Goal: Check status: Check status

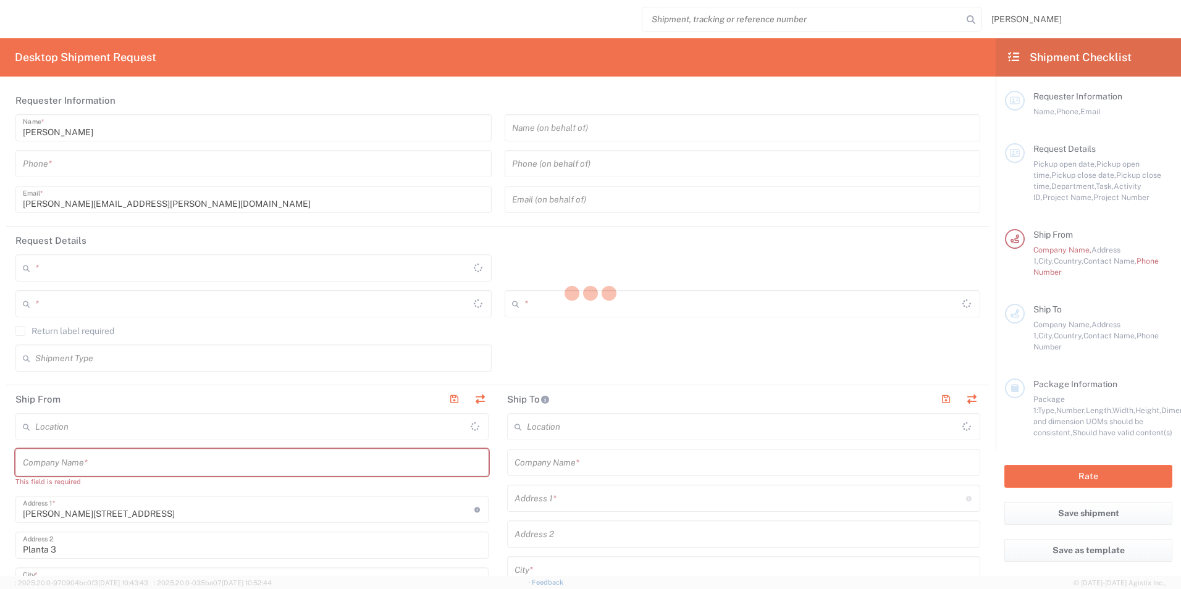
click at [723, 28] on div at bounding box center [590, 294] width 1181 height 589
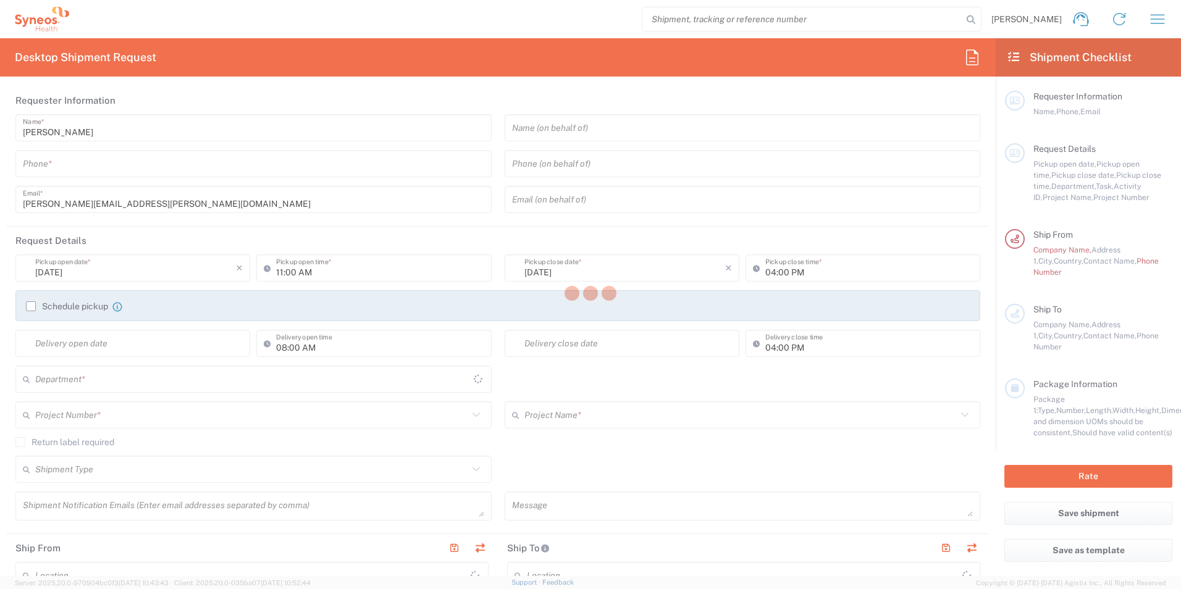
type input "[GEOGRAPHIC_DATA]"
type input "3232"
type input "Syneos Health Clinical [GEOGRAPHIC_DATA]"
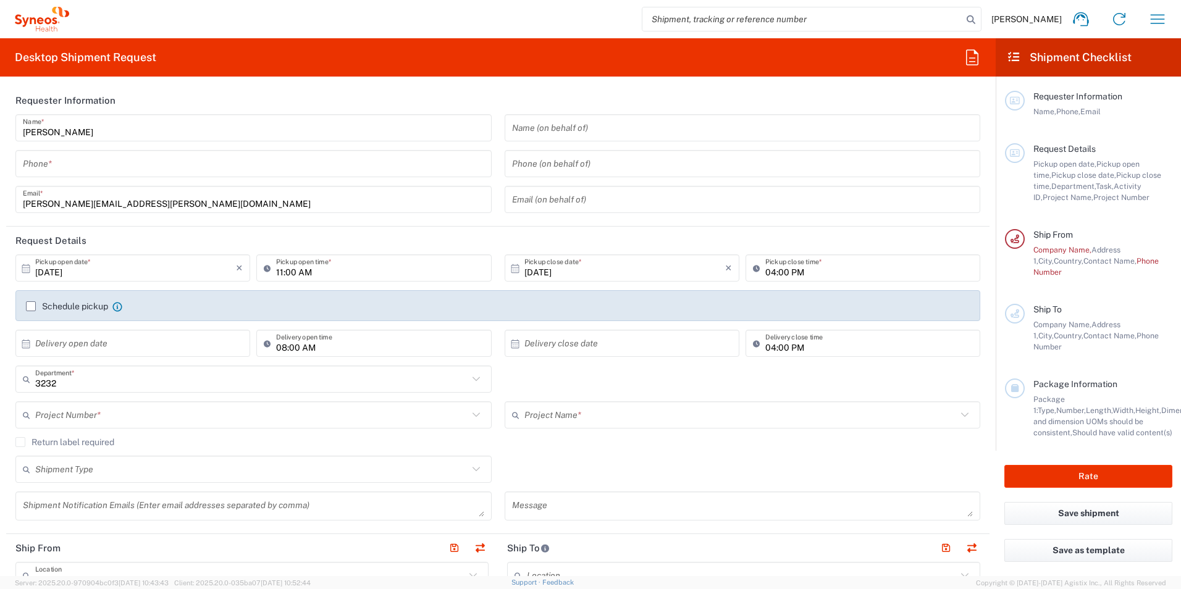
click at [716, 19] on input "search" at bounding box center [802, 18] width 320 height 23
paste input "56978162"
click at [720, 20] on input "56978162" at bounding box center [802, 18] width 320 height 23
paste input "56978162"
type input "5697816256978162"
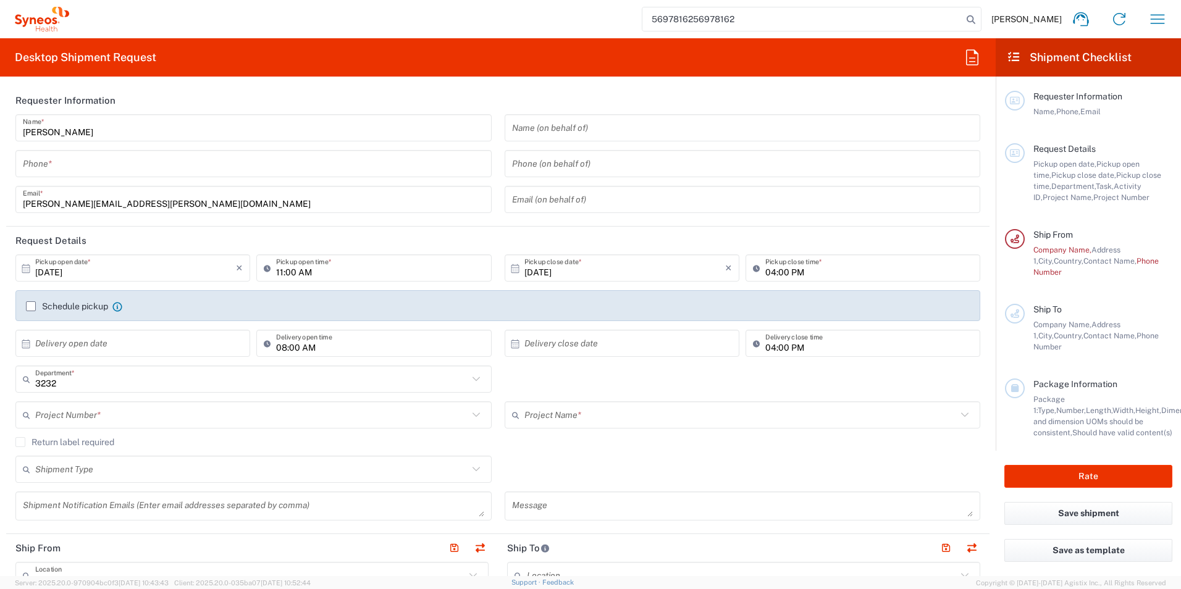
drag, startPoint x: 751, startPoint y: 18, endPoint x: 628, endPoint y: 18, distance: 122.9
click at [628, 18] on div "5697816256978162 [PERSON_NAME] Home Shipment estimator Shipment tracking Deskto…" at bounding box center [623, 19] width 1108 height 30
paste input "56978162"
type input "56978162"
click at [965, 19] on icon at bounding box center [970, 19] width 17 height 17
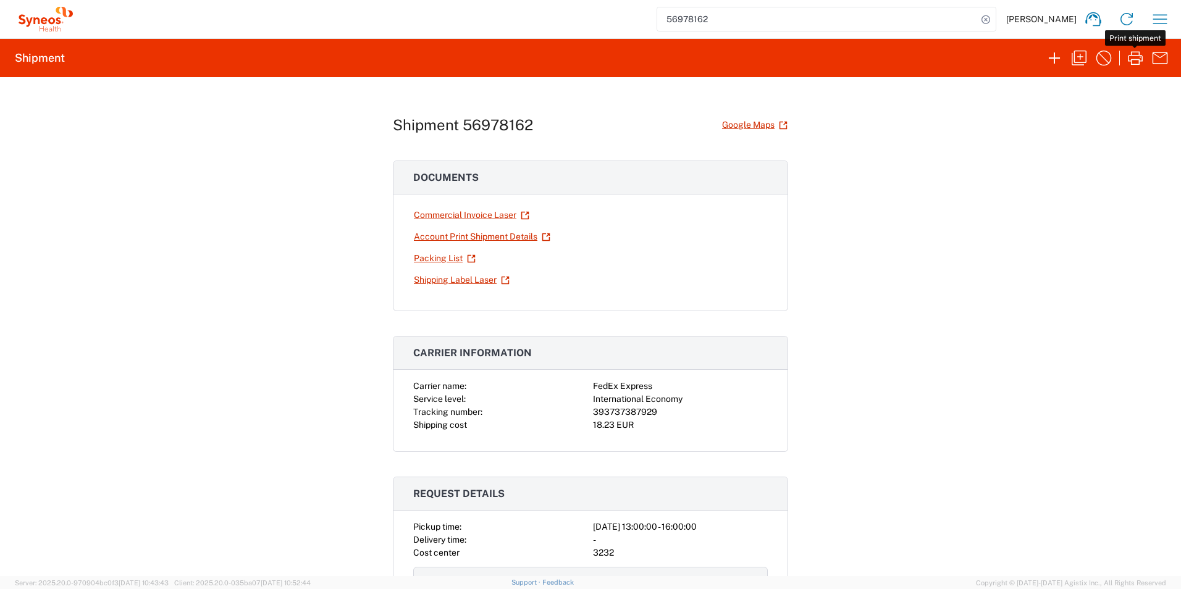
click at [1013, 156] on div "Shipment 56978162 Google Maps Documents Commercial Invoice Laser Account Print …" at bounding box center [590, 326] width 1181 height 499
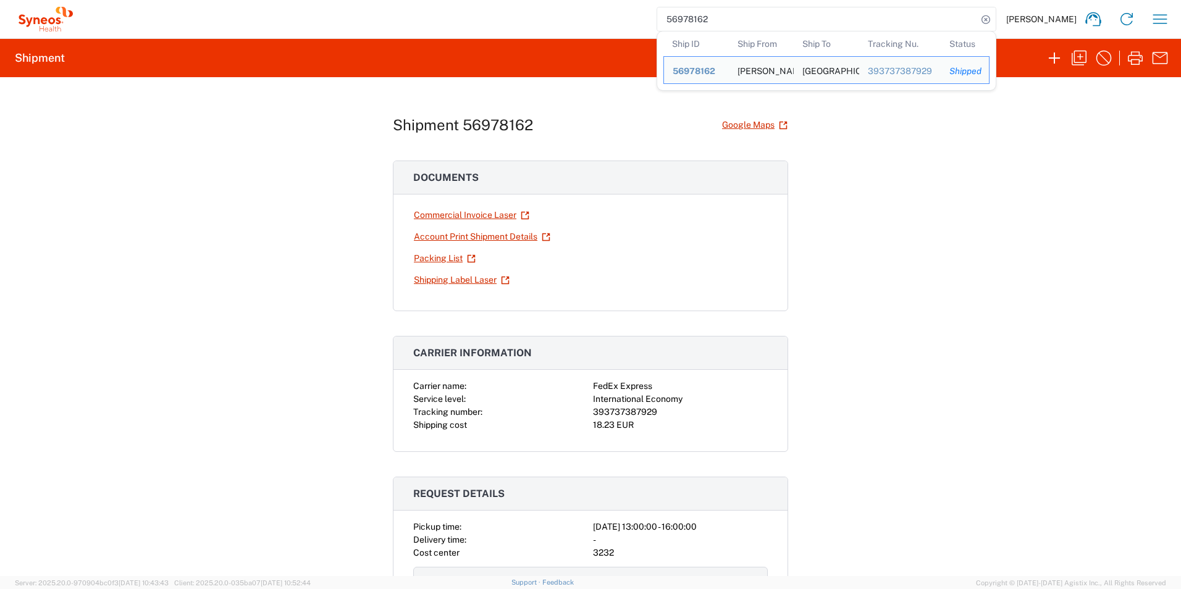
drag, startPoint x: 752, startPoint y: 12, endPoint x: 998, endPoint y: 20, distance: 246.6
click at [761, 12] on input "56978162" at bounding box center [817, 18] width 320 height 23
click at [906, 73] on div "393737387929" at bounding box center [900, 70] width 64 height 11
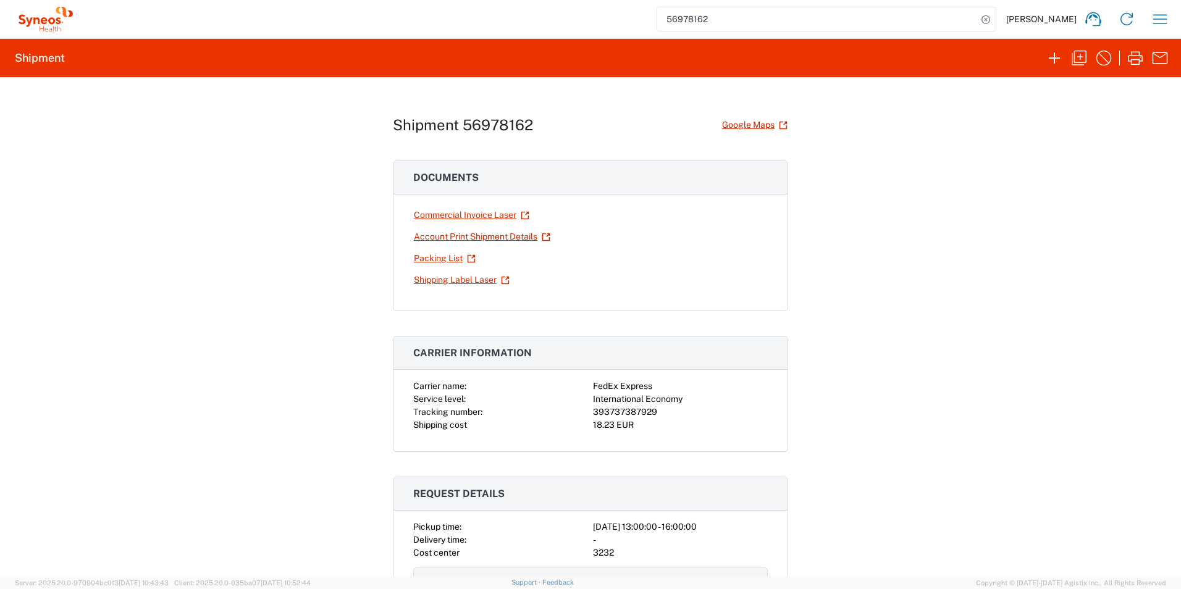
click at [825, 22] on input "56978162" at bounding box center [817, 18] width 320 height 23
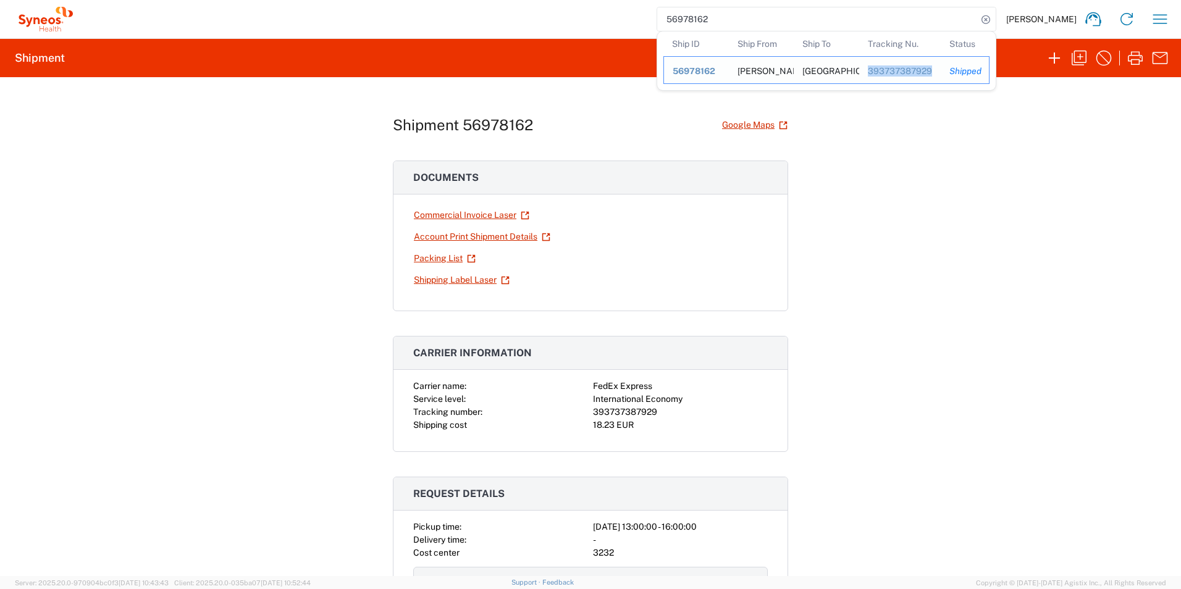
drag, startPoint x: 925, startPoint y: 70, endPoint x: 862, endPoint y: 73, distance: 63.1
click at [862, 73] on td "Tracking Nu. 393737387929" at bounding box center [900, 70] width 82 height 28
copy div "393737387929"
